Goal: Information Seeking & Learning: Learn about a topic

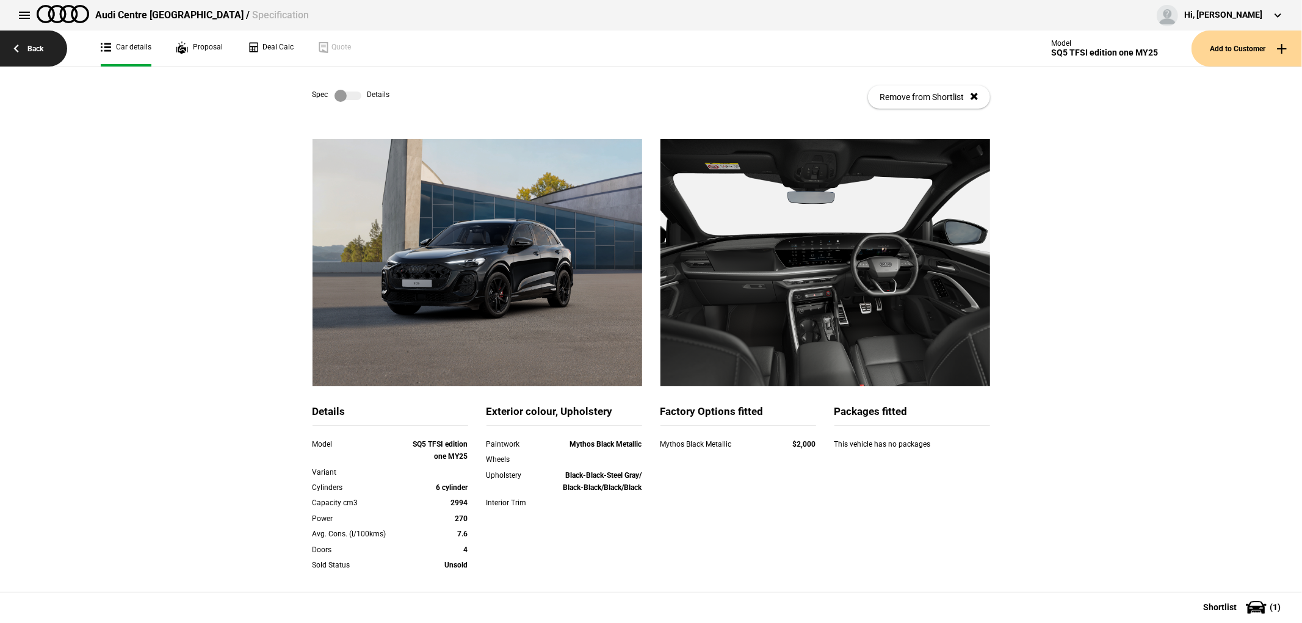
click at [26, 47] on link "Back" at bounding box center [33, 49] width 67 height 36
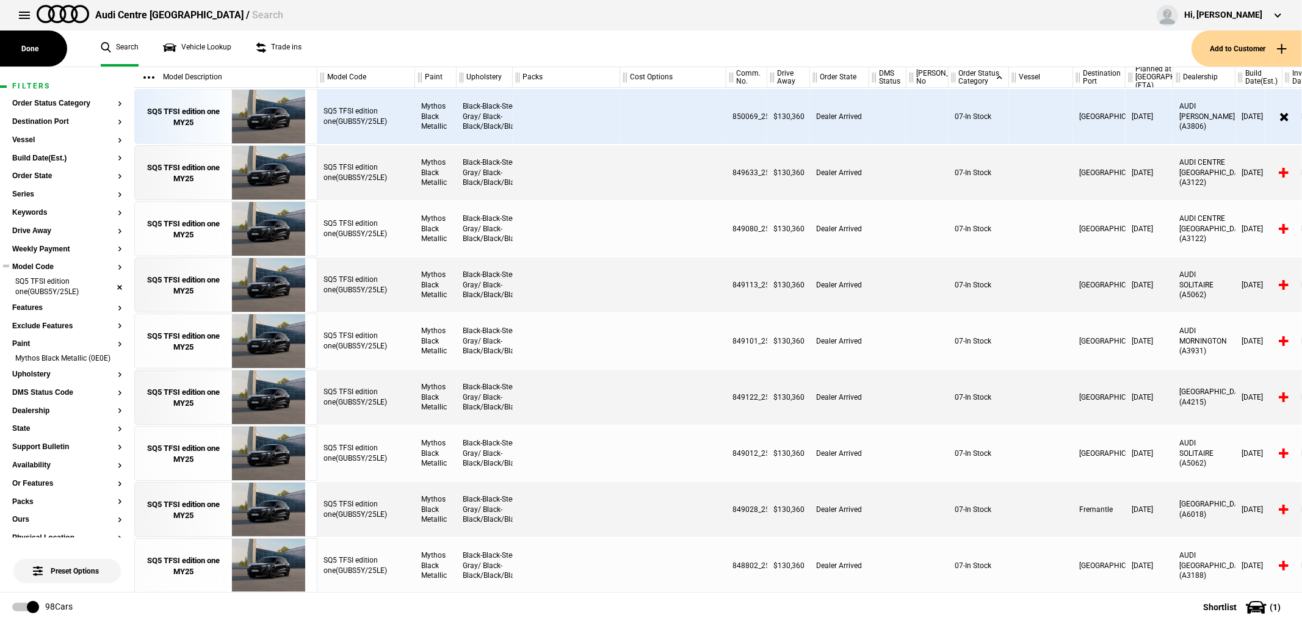
click at [106, 285] on li "SQ5 TFSI edition one(GUBS5Y/25LE)" at bounding box center [67, 287] width 110 height 23
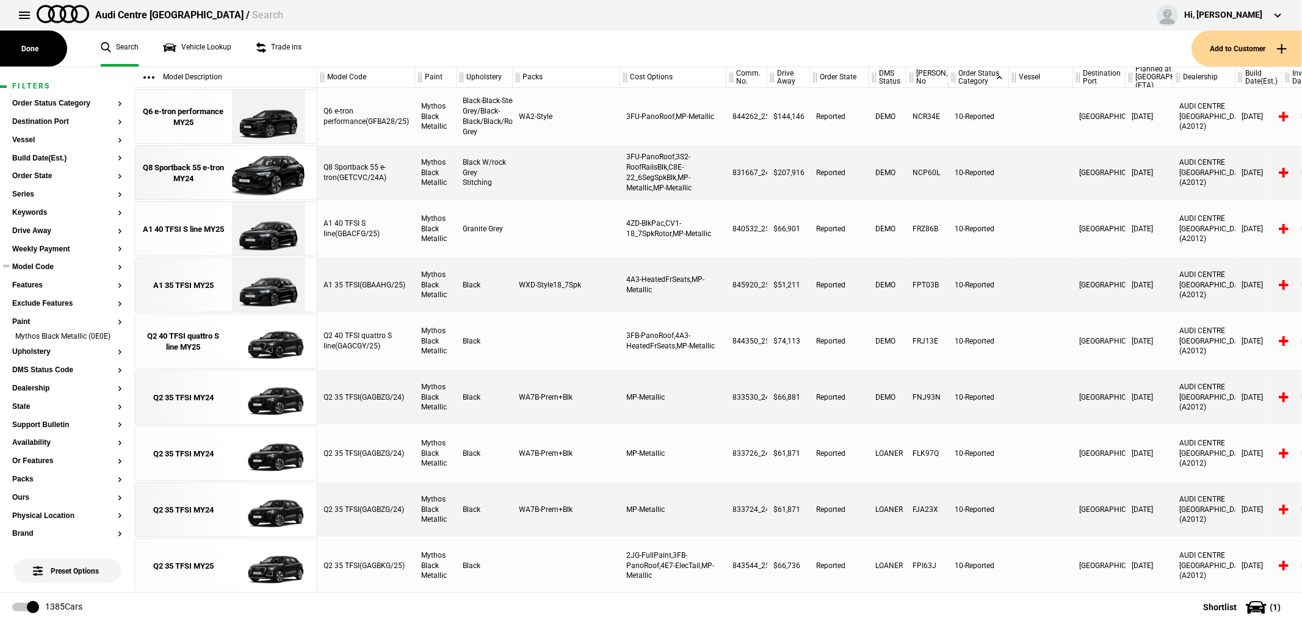
click at [37, 264] on button "Model Code" at bounding box center [67, 267] width 110 height 9
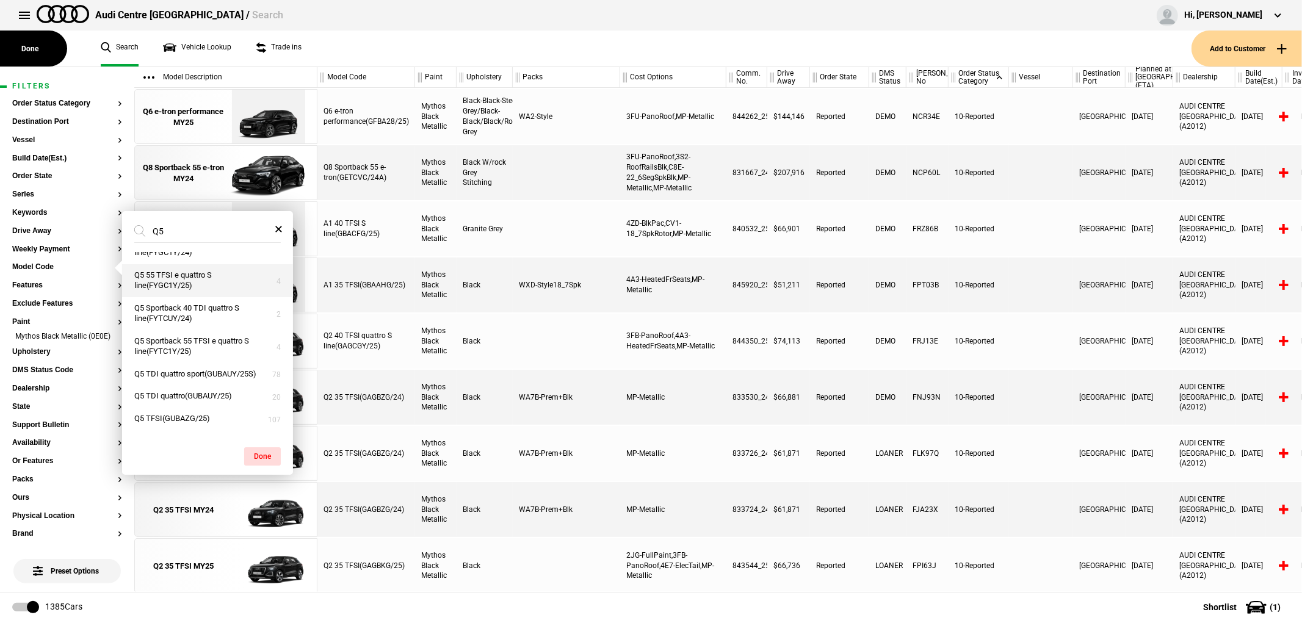
scroll to position [76, 0]
type input "Q5"
click at [192, 363] on button "Q5 TDI quattro sport(GUBAUY/25S)" at bounding box center [207, 374] width 171 height 23
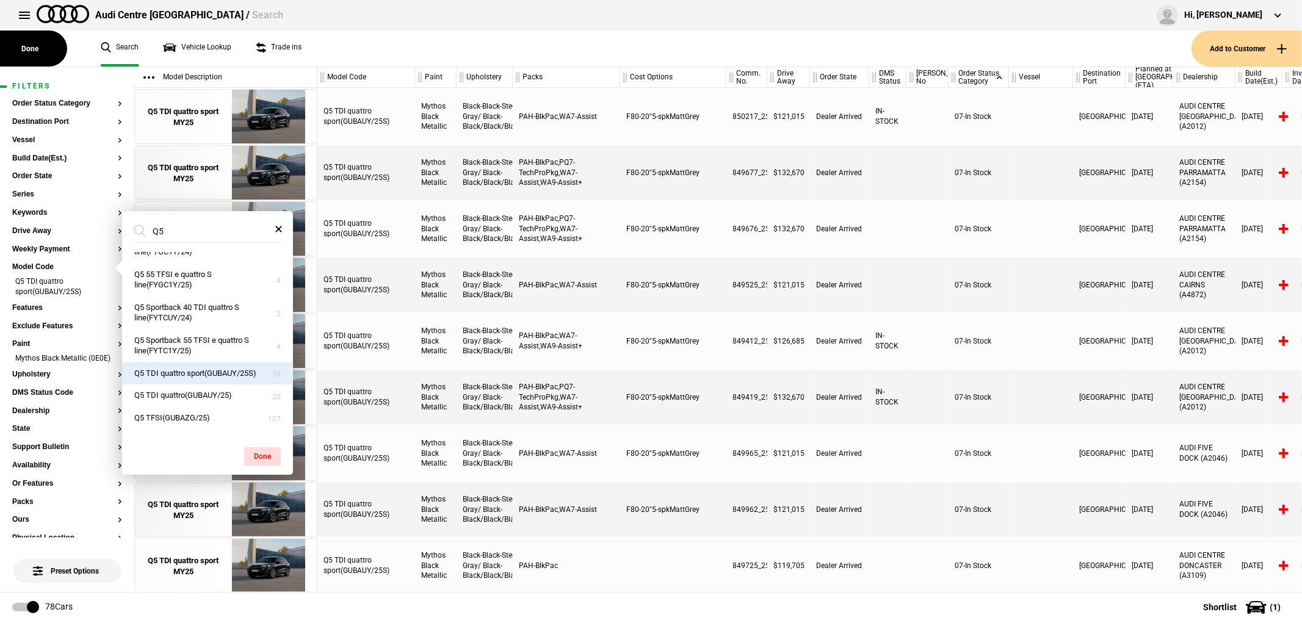
click at [190, 381] on button "Q5 TDI quattro sport(GUBAUY/25S)" at bounding box center [207, 374] width 171 height 23
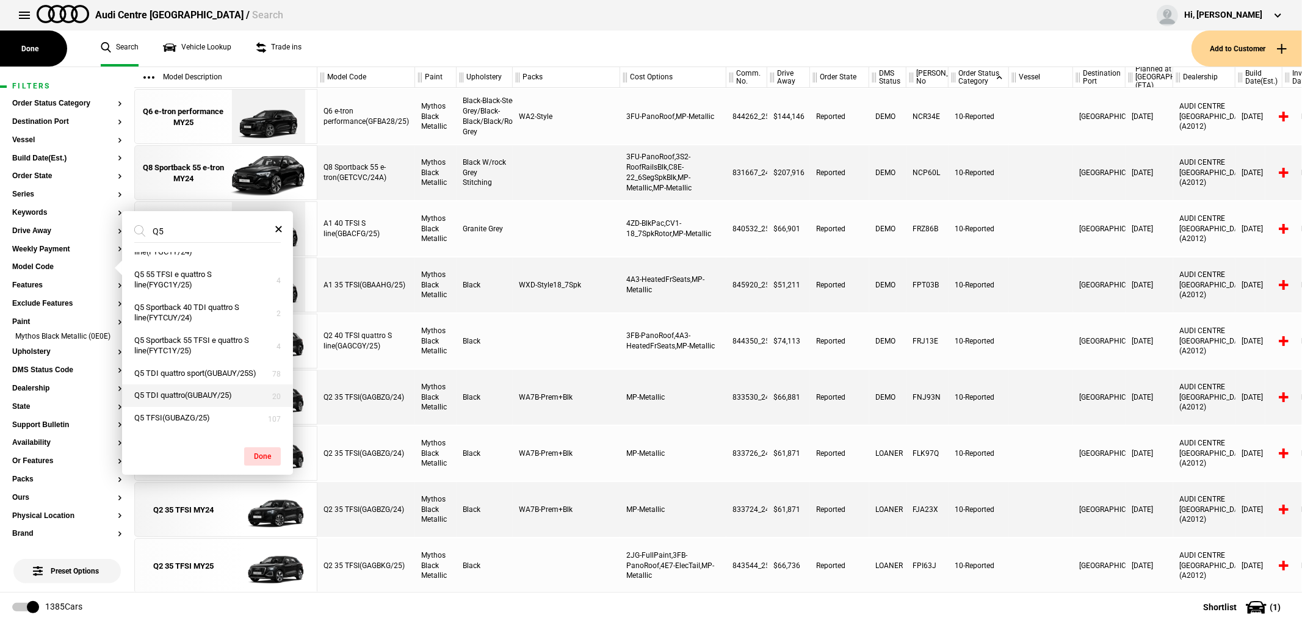
click at [192, 405] on button "Q5 TDI quattro(GUBAUY/25)" at bounding box center [207, 395] width 171 height 23
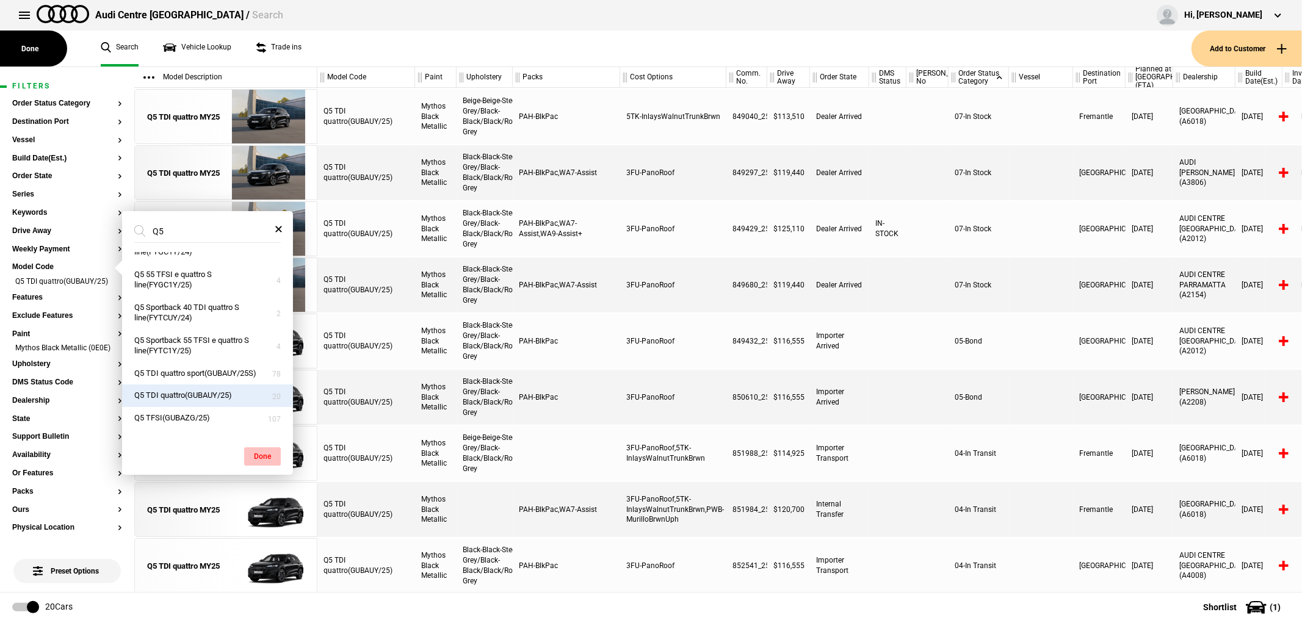
click at [264, 460] on button "Done" at bounding box center [262, 456] width 37 height 18
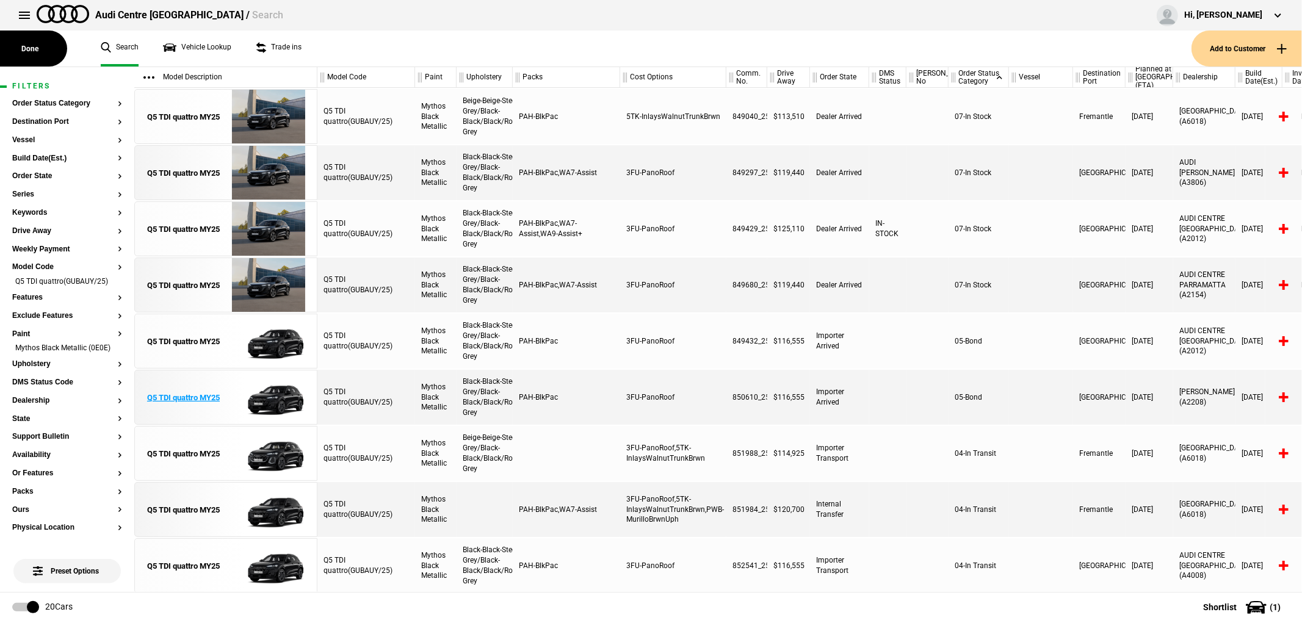
click at [204, 399] on div "Q5 TDI quattro MY25" at bounding box center [183, 397] width 73 height 11
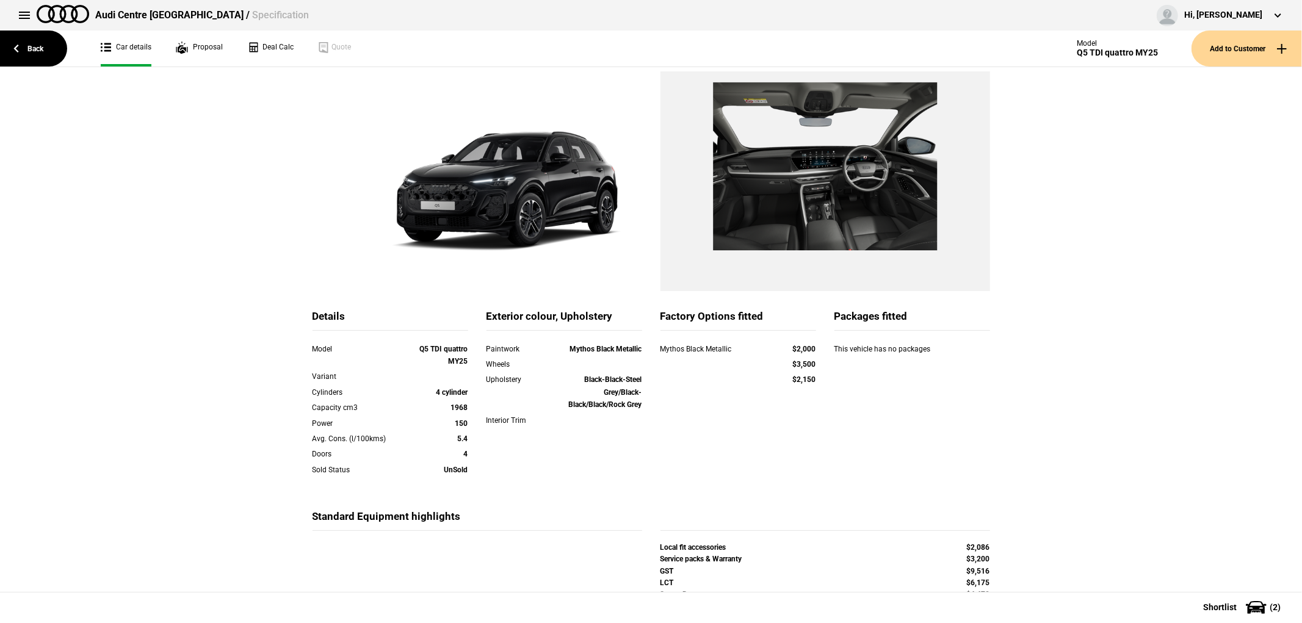
scroll to position [68, 0]
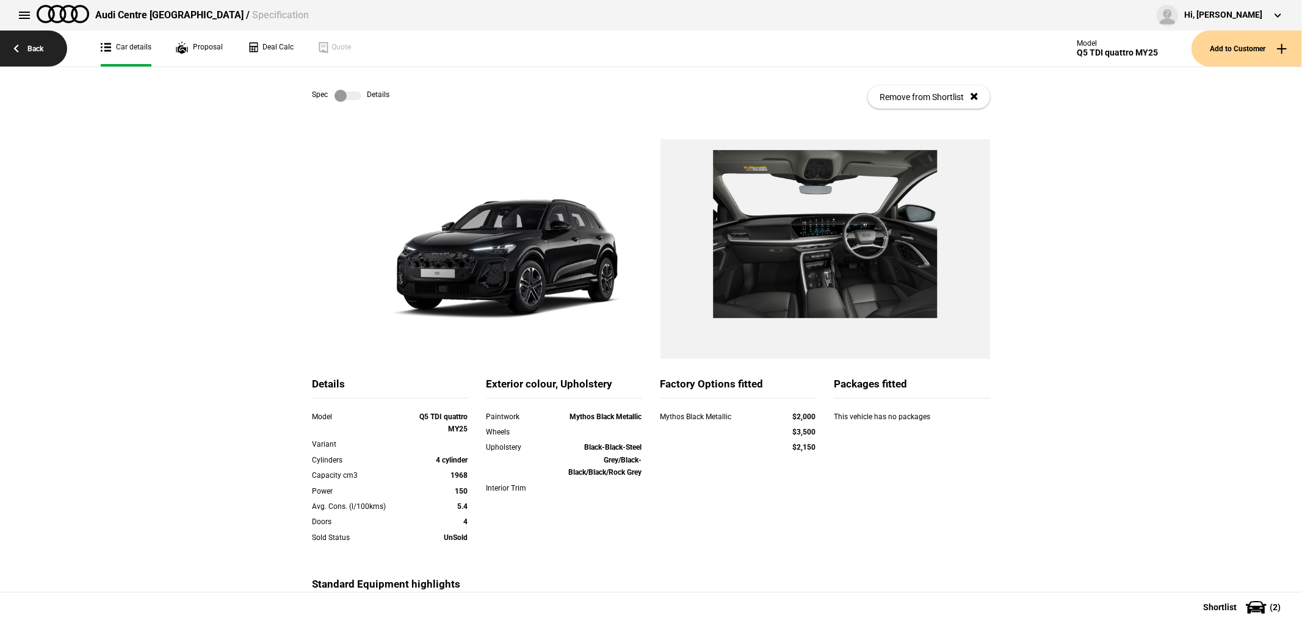
click at [34, 37] on link "Back" at bounding box center [33, 49] width 67 height 36
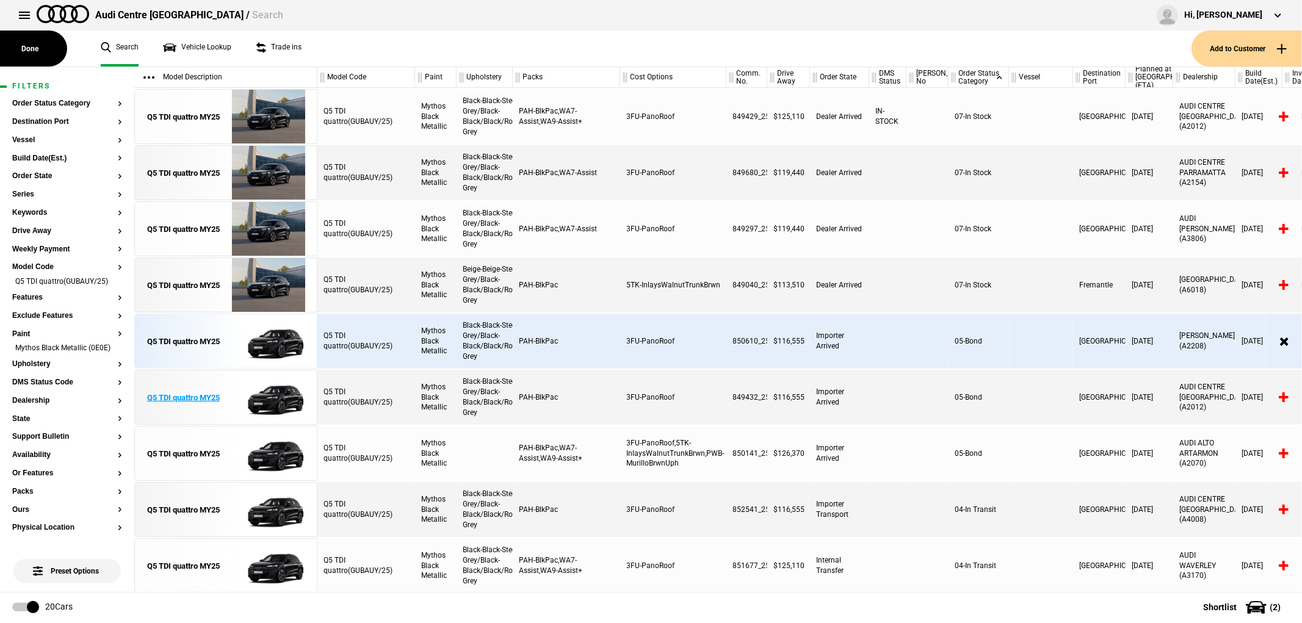
click at [201, 401] on div "Q5 TDI quattro MY25" at bounding box center [183, 397] width 73 height 11
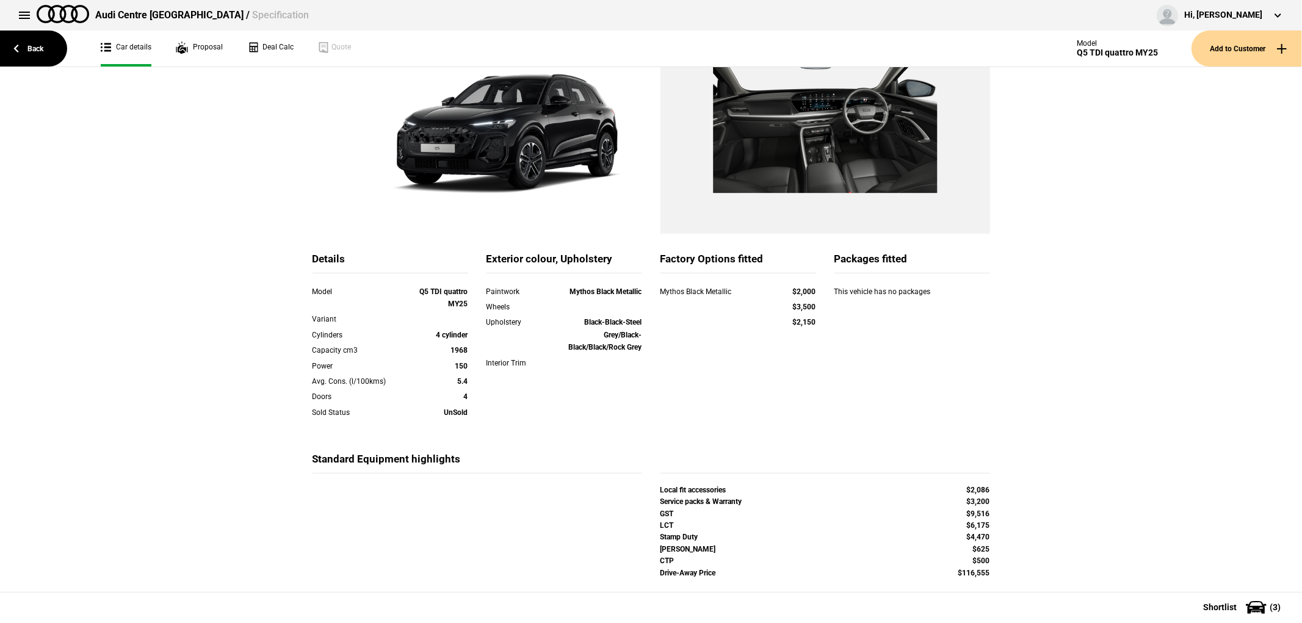
scroll to position [125, 0]
